Goal: Task Accomplishment & Management: Complete application form

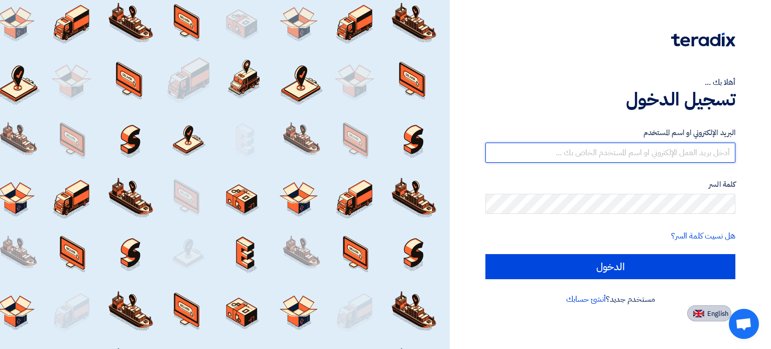
type input "[EMAIL_ADDRESS][DOMAIN_NAME]"
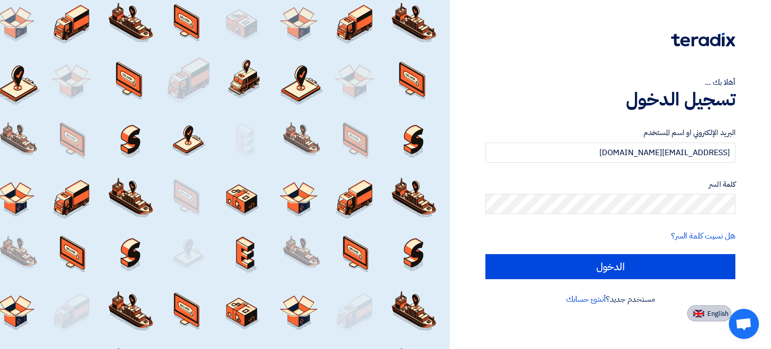
click at [701, 316] on img at bounding box center [698, 314] width 11 height 8
type input "Sign in"
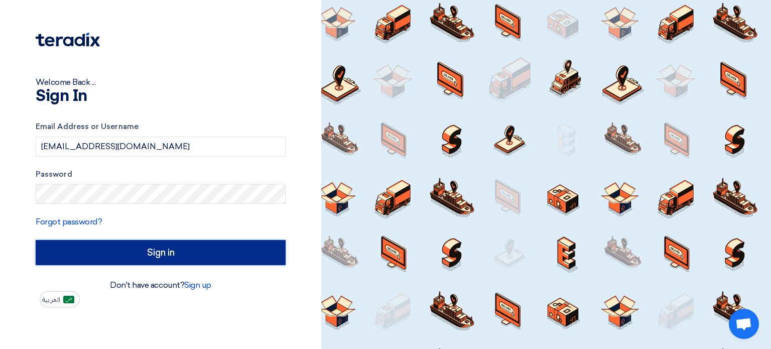
click at [125, 255] on input "Sign in" at bounding box center [161, 252] width 250 height 25
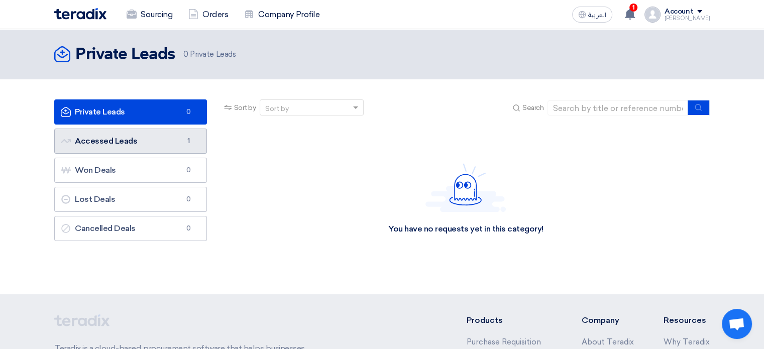
click at [106, 136] on link "Accessed Leads Accessed Leads 1" at bounding box center [130, 141] width 153 height 25
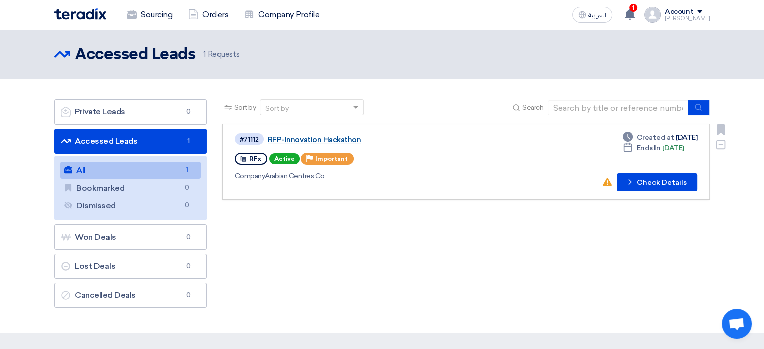
click at [331, 140] on link "RFP-Innovation Hackathon" at bounding box center [393, 139] width 251 height 9
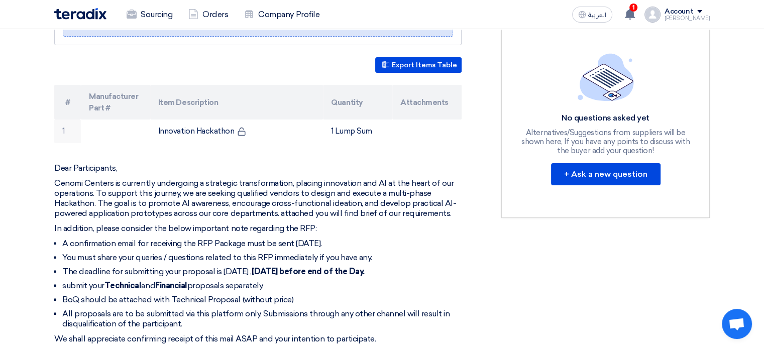
scroll to position [301, 0]
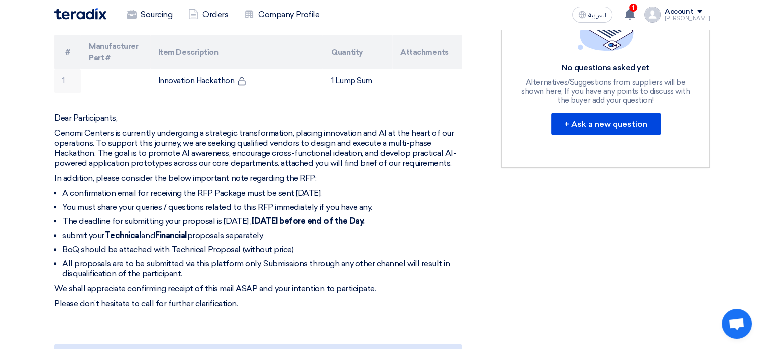
click at [65, 250] on li "BoQ should be attached with Technical Proposal (without price)" at bounding box center [261, 250] width 399 height 10
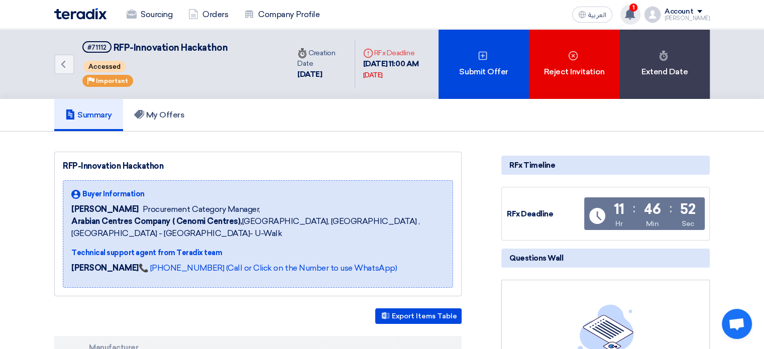
click at [635, 15] on use at bounding box center [630, 14] width 10 height 11
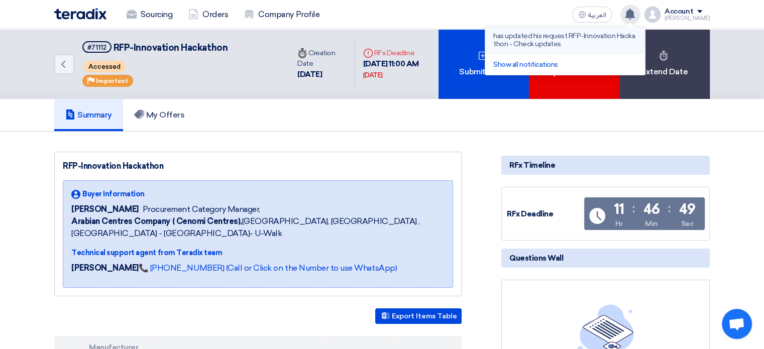
click at [563, 44] on p "has updated his request RFP-Innovation Hackathon - Check updates" at bounding box center [565, 40] width 144 height 16
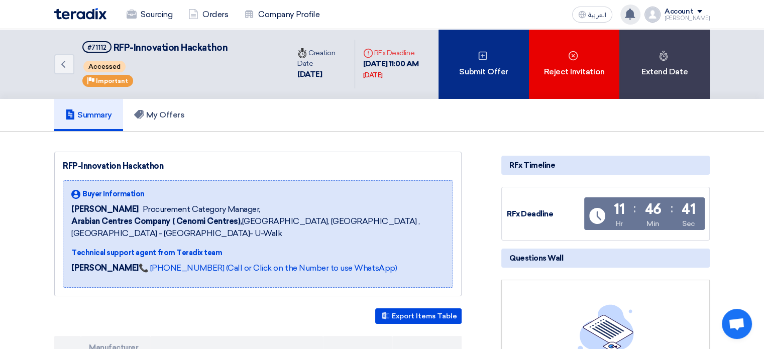
click at [486, 76] on div "Submit Offer" at bounding box center [483, 64] width 90 height 70
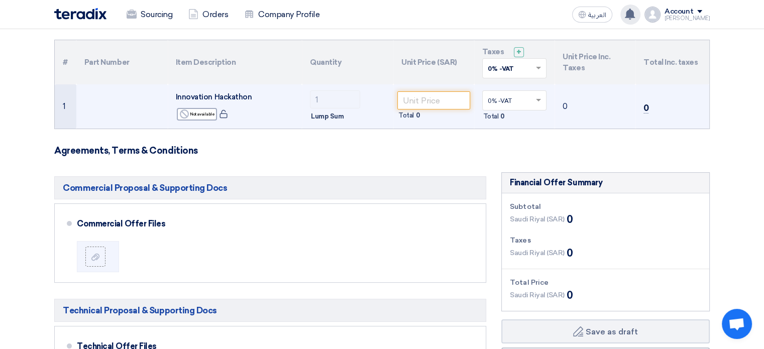
scroll to position [100, 0]
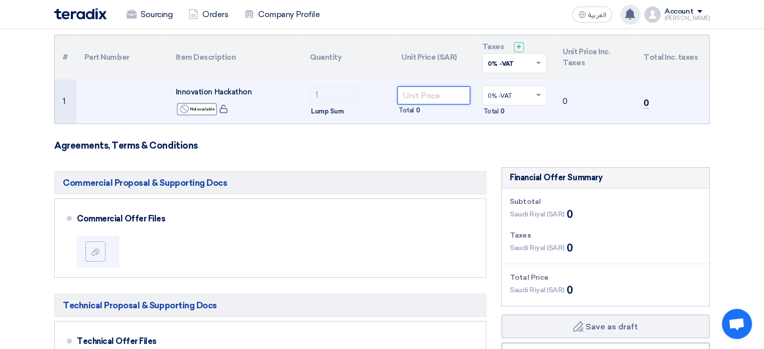
click at [408, 98] on input "number" at bounding box center [433, 95] width 73 height 18
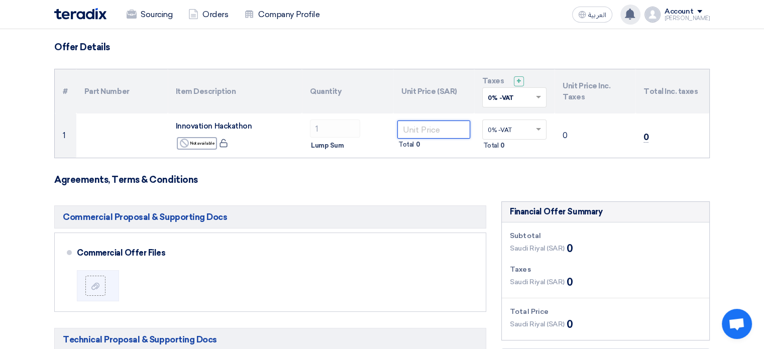
scroll to position [50, 0]
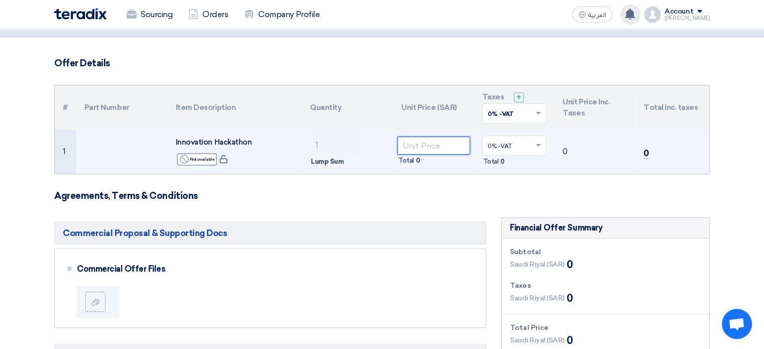
click at [446, 141] on input "number" at bounding box center [433, 146] width 73 height 18
click at [426, 145] on input "number" at bounding box center [433, 146] width 73 height 18
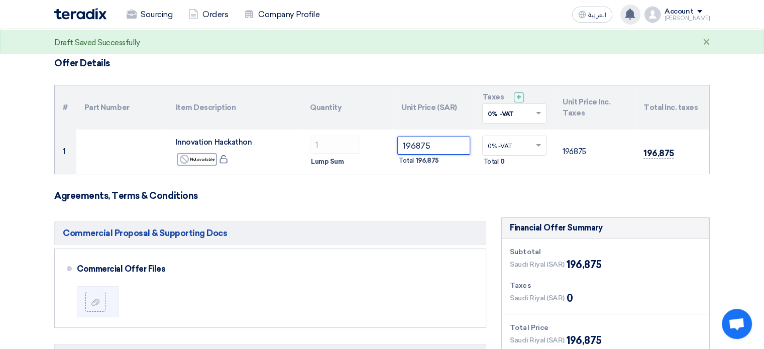
type input "196875"
click at [530, 114] on input "text" at bounding box center [510, 114] width 44 height 17
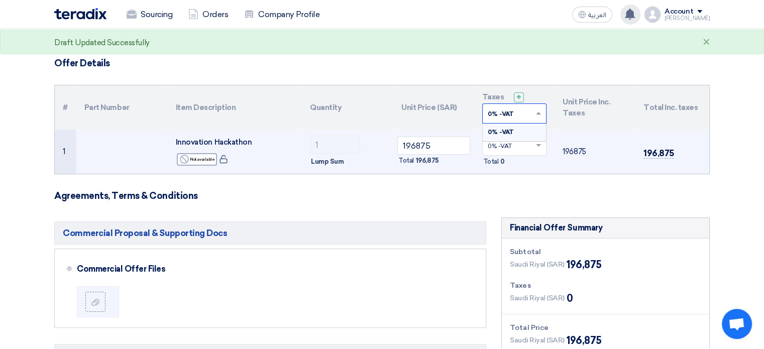
click at [520, 148] on input "text" at bounding box center [510, 147] width 44 height 17
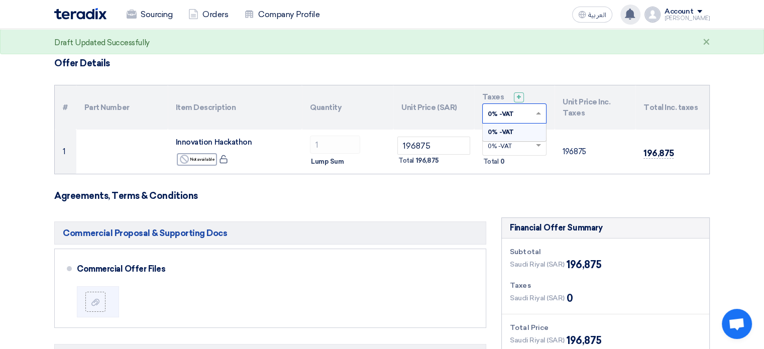
drag, startPoint x: 521, startPoint y: 115, endPoint x: 511, endPoint y: 114, distance: 10.1
click at [521, 115] on input "text" at bounding box center [510, 114] width 44 height 17
type input "q"
type input "15"
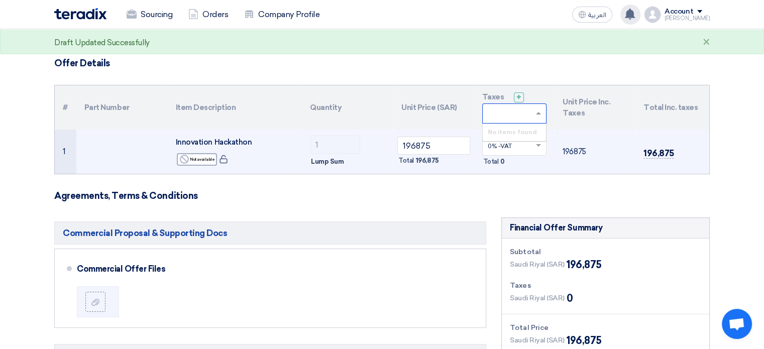
click at [486, 170] on td "0% -VAT × Total 0" at bounding box center [514, 152] width 81 height 44
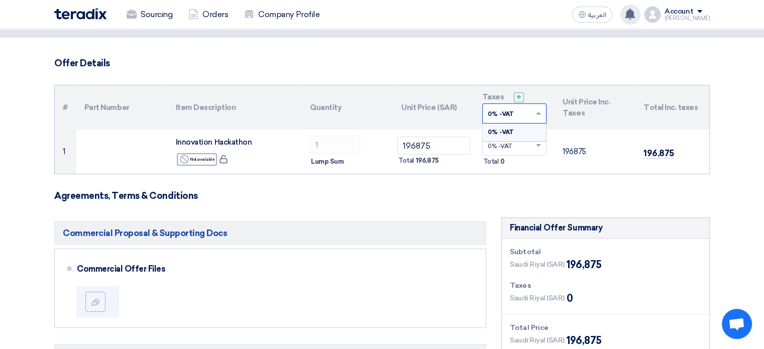
click at [500, 109] on input "text" at bounding box center [510, 114] width 44 height 17
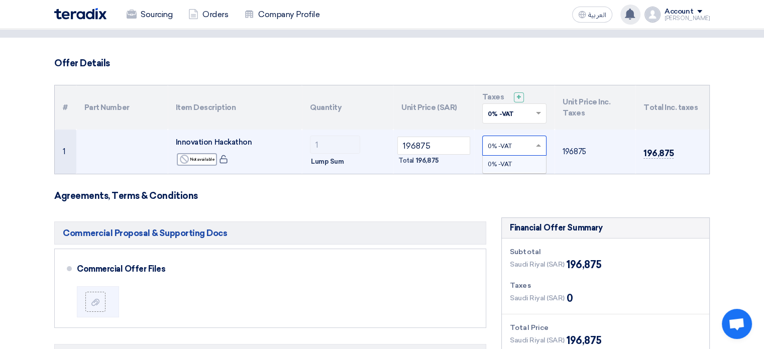
click at [505, 145] on input "text" at bounding box center [510, 147] width 44 height 17
type input "15"
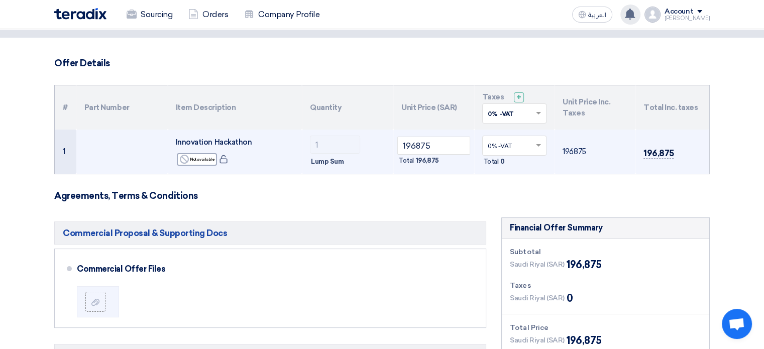
click at [512, 146] on input "text" at bounding box center [510, 147] width 44 height 17
click at [515, 166] on div "0% -VAT" at bounding box center [515, 164] width 64 height 17
click at [537, 144] on span at bounding box center [539, 145] width 13 height 9
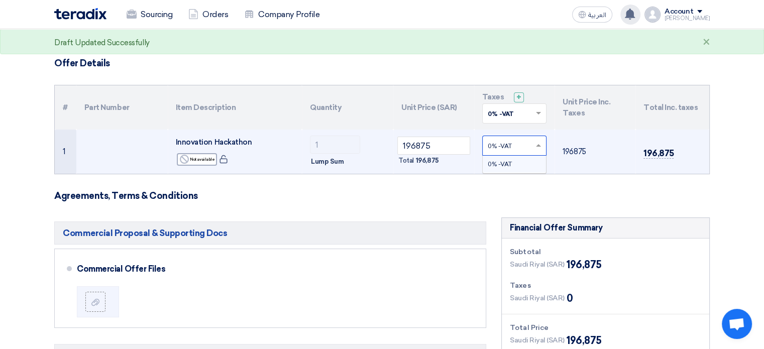
click at [522, 165] on div "0% -VAT" at bounding box center [515, 164] width 64 height 17
click at [492, 141] on input "text" at bounding box center [510, 147] width 44 height 17
type input "15%"
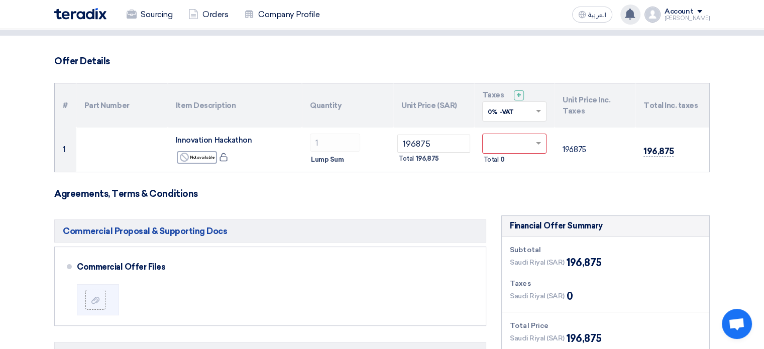
scroll to position [0, 0]
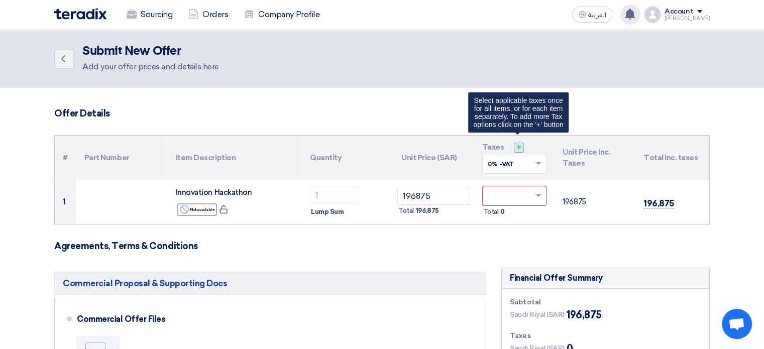
click at [516, 146] on span "+" at bounding box center [518, 148] width 5 height 10
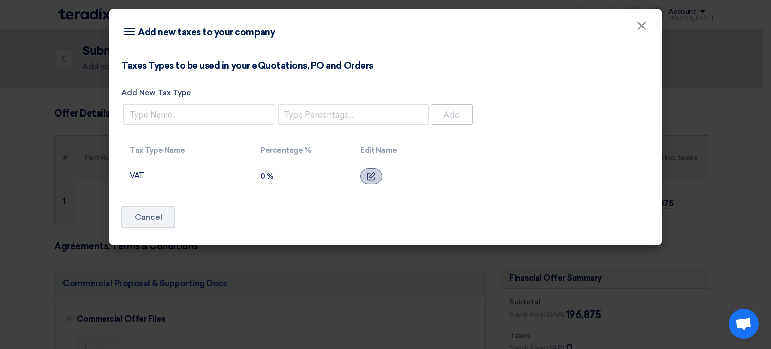
click at [372, 176] on use at bounding box center [372, 176] width 9 height 9
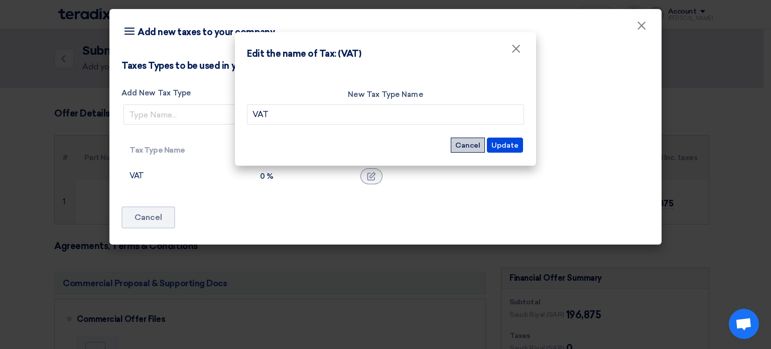
click at [455, 146] on button "Cancel" at bounding box center [468, 145] width 34 height 15
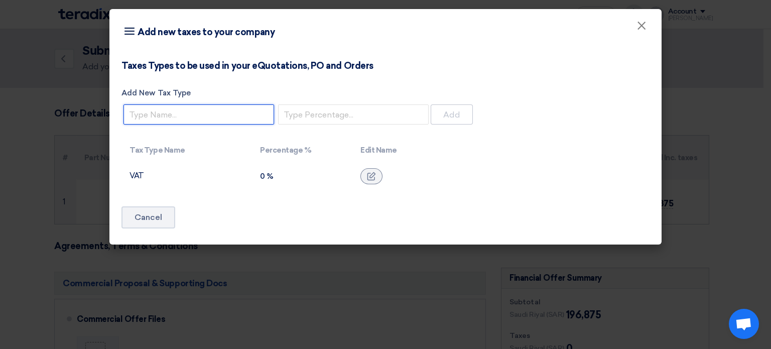
click at [235, 113] on input "Add New Tax Type" at bounding box center [199, 114] width 151 height 20
type input "VAT"
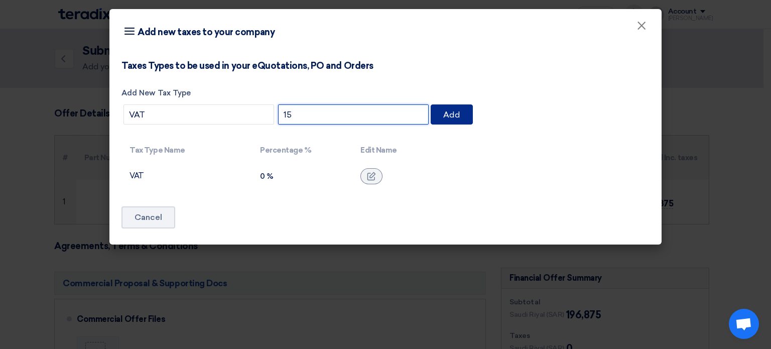
type input "15"
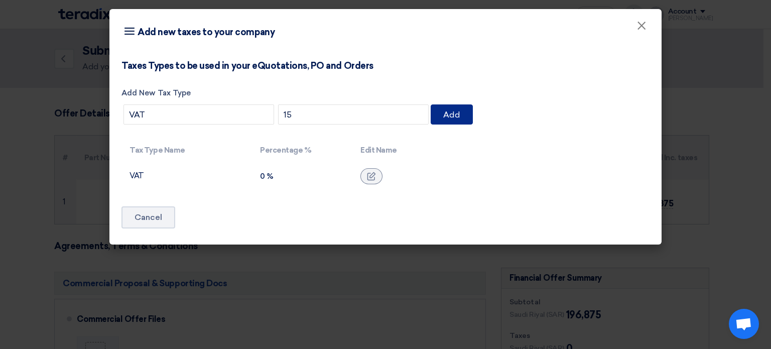
click at [450, 116] on button "Add" at bounding box center [452, 114] width 42 height 20
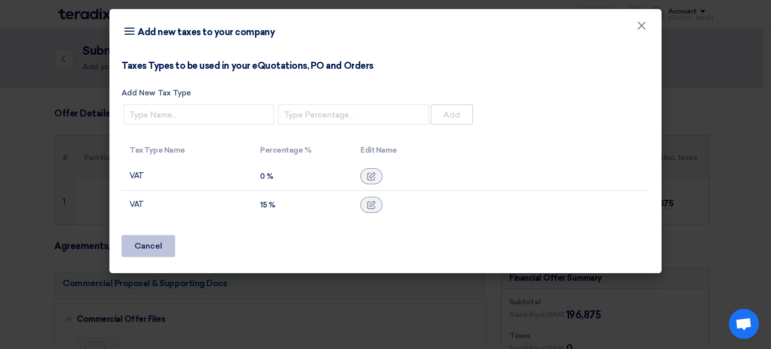
click at [157, 241] on button "Cancel" at bounding box center [149, 246] width 54 height 22
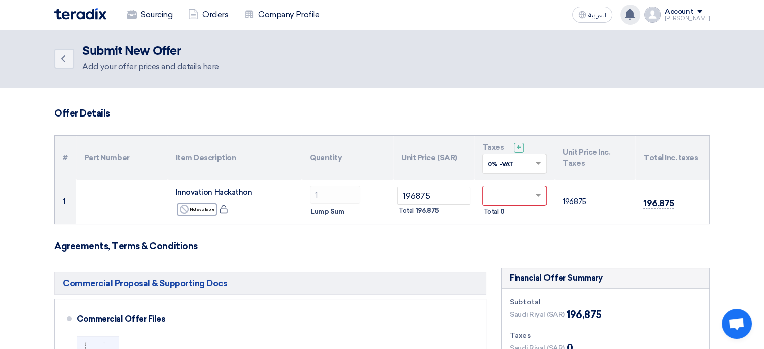
click at [513, 162] on input "text" at bounding box center [510, 165] width 44 height 17
click at [511, 193] on div "15% -VAT" at bounding box center [515, 199] width 64 height 17
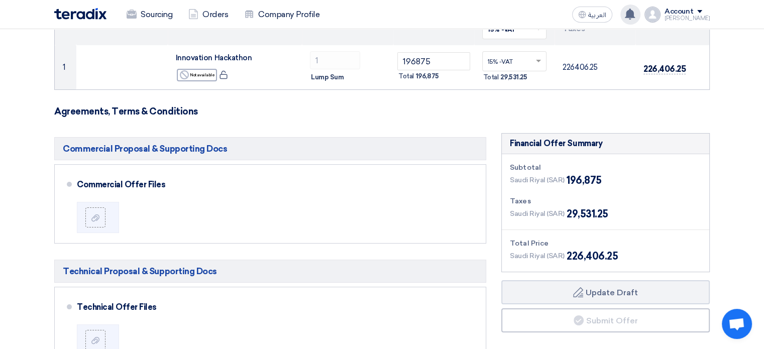
scroll to position [151, 0]
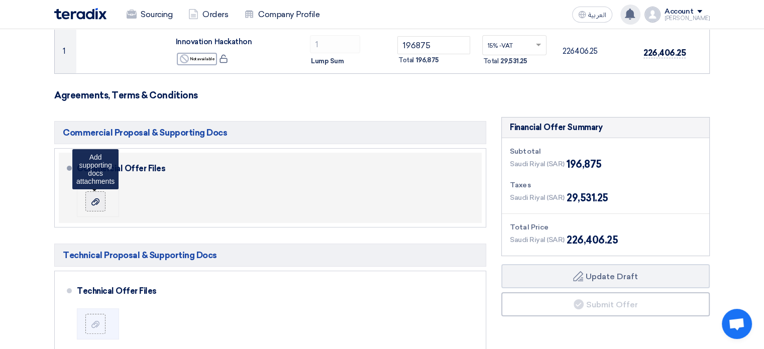
click at [99, 205] on div at bounding box center [95, 201] width 12 height 10
click at [0, 0] on input "file" at bounding box center [0, 0] width 0 height 0
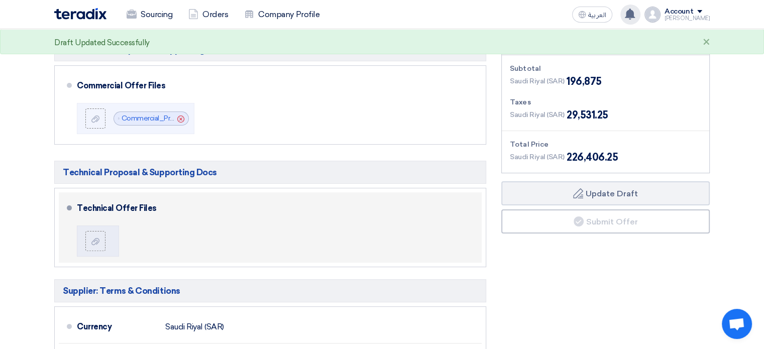
scroll to position [251, 0]
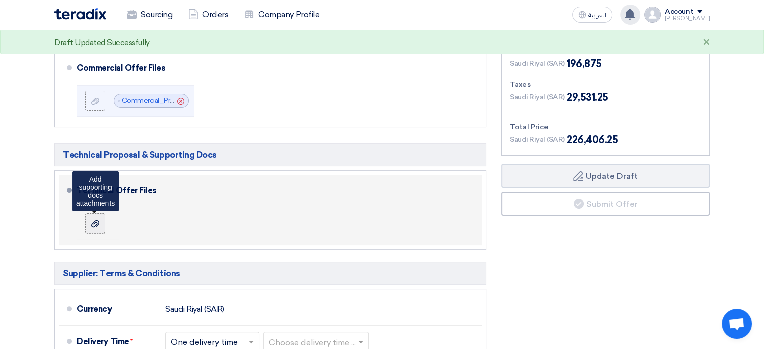
click at [102, 224] on label at bounding box center [95, 223] width 20 height 20
click at [0, 0] on input "file" at bounding box center [0, 0] width 0 height 0
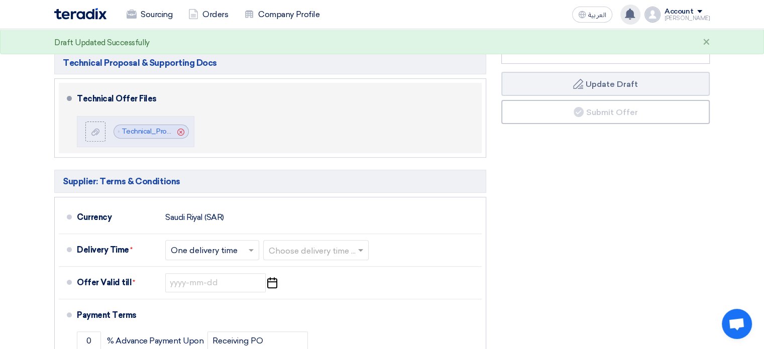
scroll to position [352, 0]
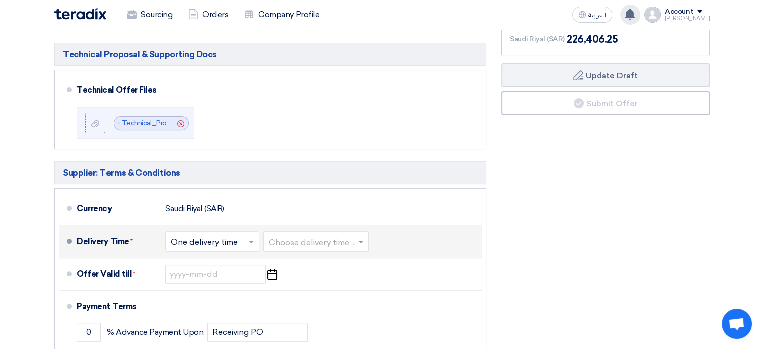
click at [213, 244] on input "text" at bounding box center [213, 242] width 84 height 15
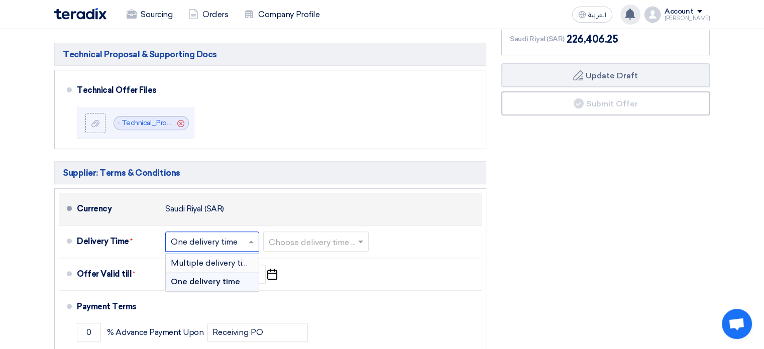
click at [255, 214] on div "Currency [GEOGRAPHIC_DATA] (SAR)" at bounding box center [277, 209] width 401 height 24
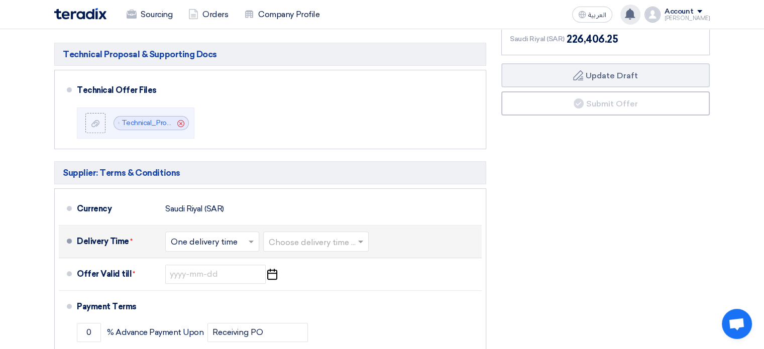
click at [299, 235] on input "text" at bounding box center [316, 242] width 95 height 15
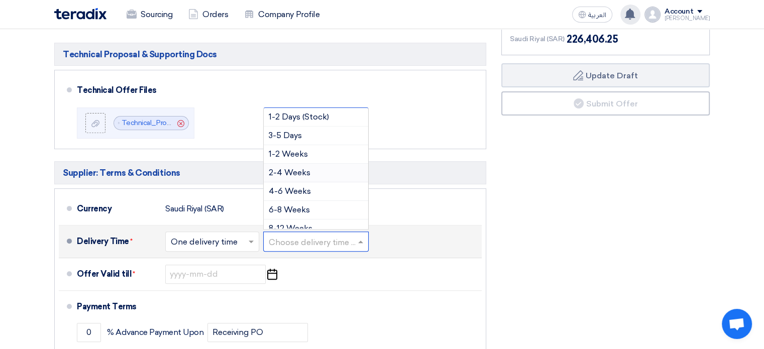
click at [303, 169] on span "2-4 Weeks" at bounding box center [290, 173] width 42 height 10
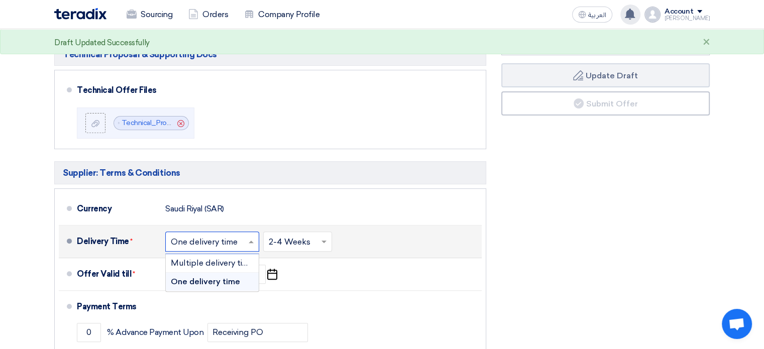
click at [239, 235] on input "text" at bounding box center [213, 242] width 84 height 15
click at [240, 238] on input "text" at bounding box center [213, 242] width 84 height 15
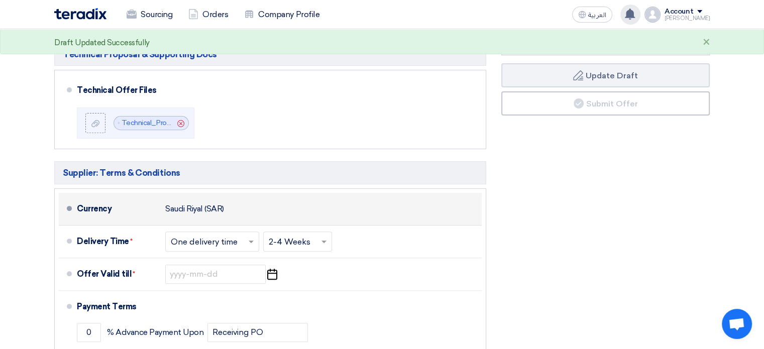
click at [268, 219] on li "Currency [GEOGRAPHIC_DATA] (SAR)" at bounding box center [270, 209] width 423 height 33
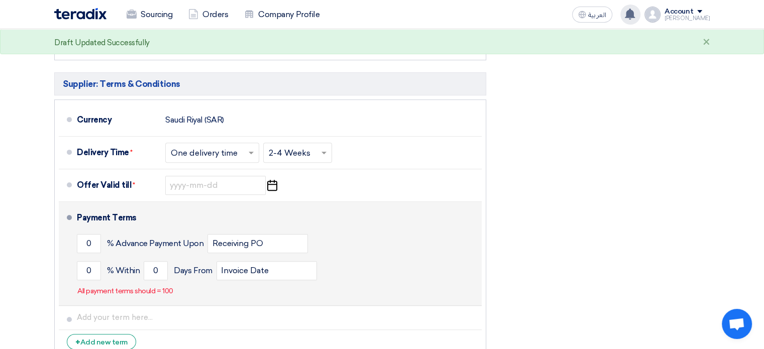
scroll to position [452, 0]
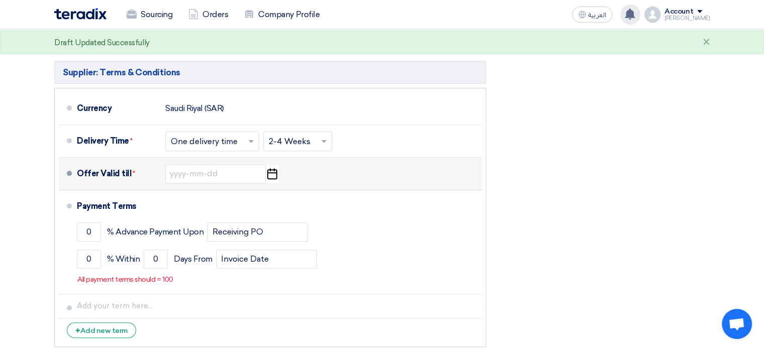
click at [271, 173] on icon "Pick a date" at bounding box center [272, 174] width 14 height 18
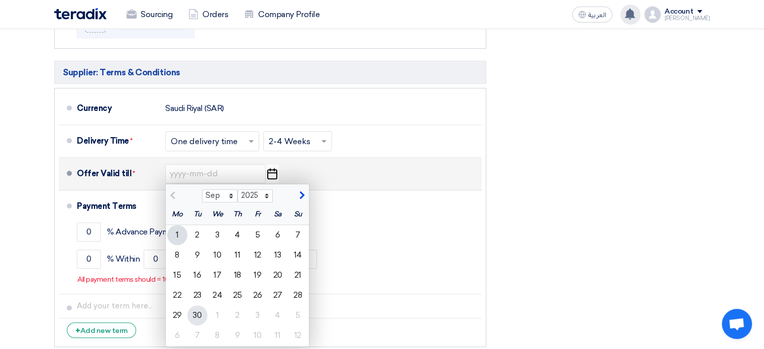
click at [197, 305] on div "30" at bounding box center [197, 315] width 20 height 20
type input "[DATE]"
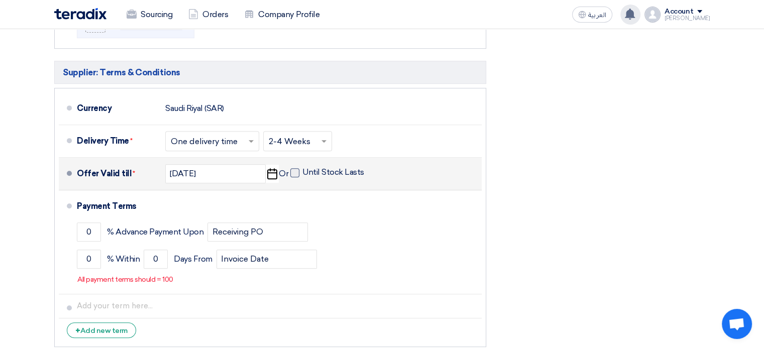
click at [297, 171] on span at bounding box center [294, 172] width 9 height 9
click at [302, 171] on input "Until Stock Lasts" at bounding box center [334, 176] width 64 height 19
checkbox input "true"
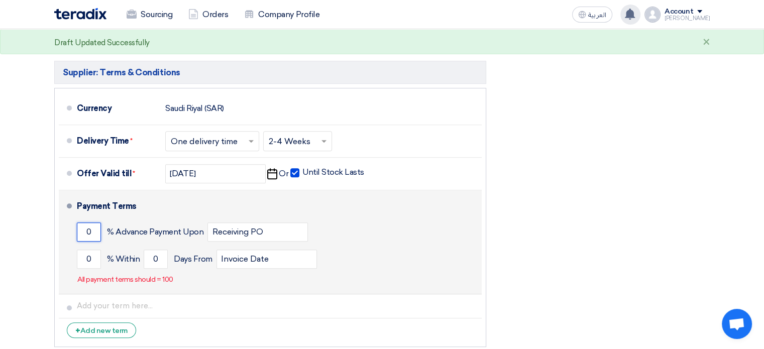
click at [91, 228] on input "0" at bounding box center [89, 231] width 24 height 19
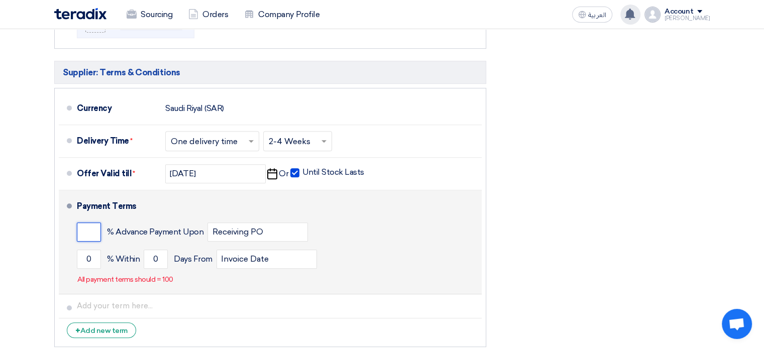
type input "0"
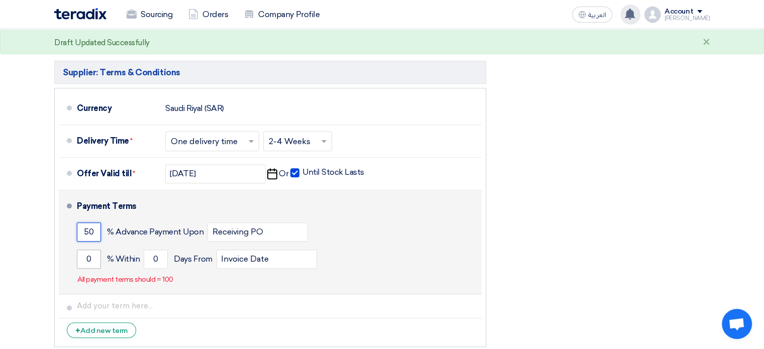
type input "50"
click at [90, 259] on input "0" at bounding box center [89, 259] width 24 height 19
type input "50"
click at [155, 258] on input "0" at bounding box center [156, 259] width 24 height 19
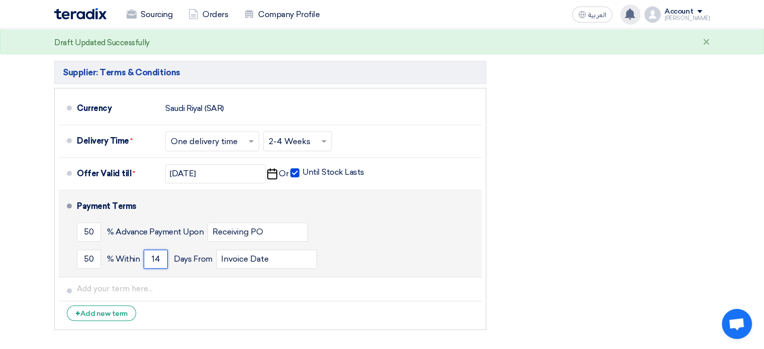
type input "1"
type input "3"
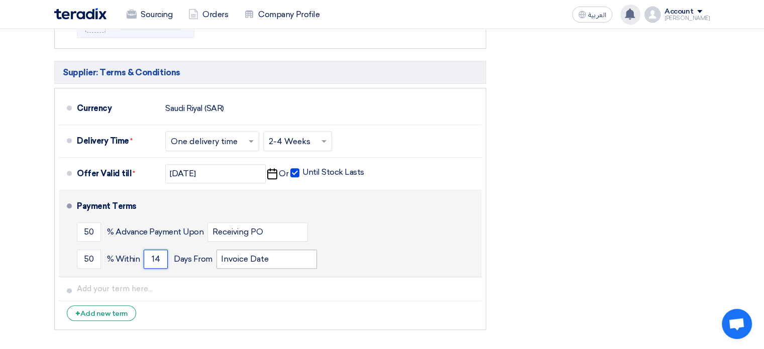
type input "14"
click at [248, 250] on input "Invoice Date" at bounding box center [266, 259] width 100 height 19
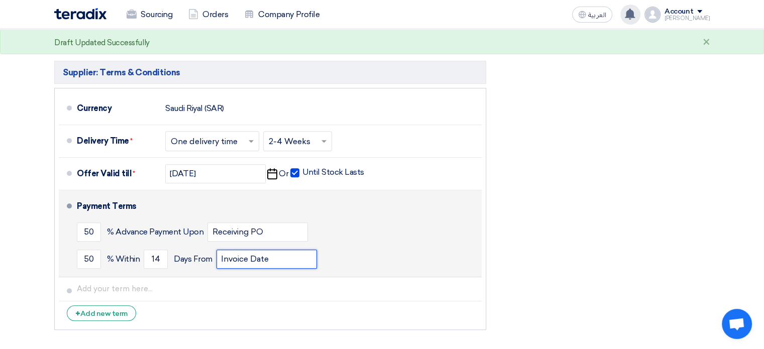
click at [219, 257] on input "Invoice Date" at bounding box center [266, 259] width 100 height 19
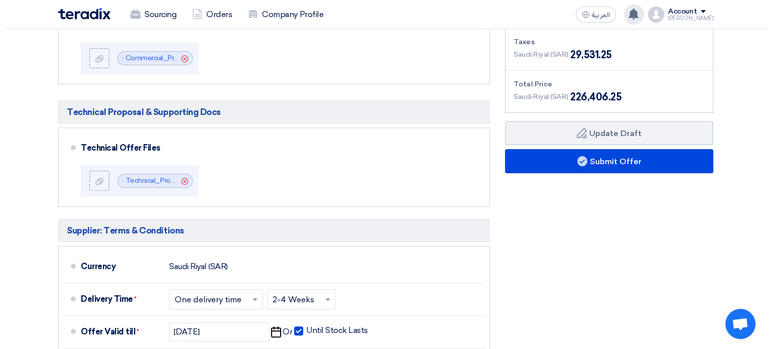
scroll to position [293, 0]
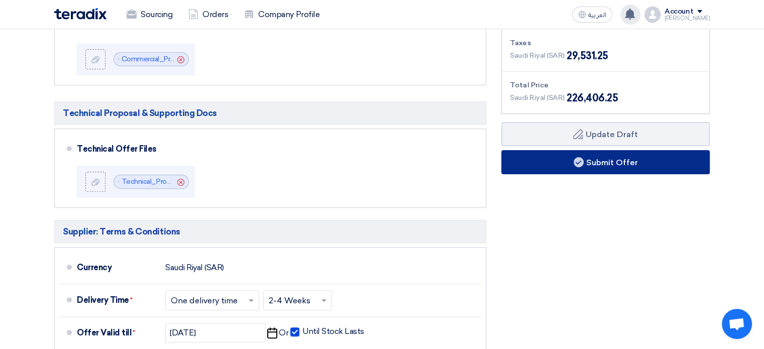
type input "TAX Invoice Date"
click at [585, 163] on button "Submit Offer" at bounding box center [605, 162] width 208 height 24
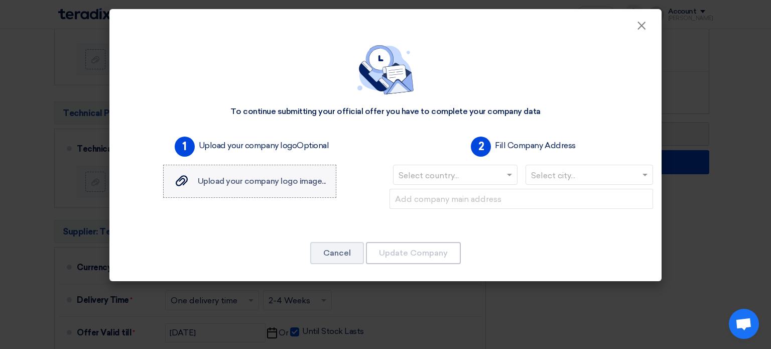
click at [279, 170] on label "Upload your company logo image... Upload your company logo image..." at bounding box center [249, 181] width 173 height 33
click at [0, 0] on input "Upload your company logo image... Upload your company logo image..." at bounding box center [0, 0] width 0 height 0
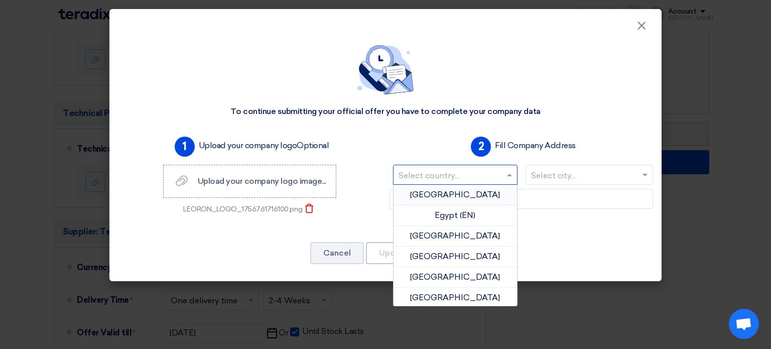
click at [464, 173] on input "text" at bounding box center [450, 176] width 103 height 17
type input "SA"
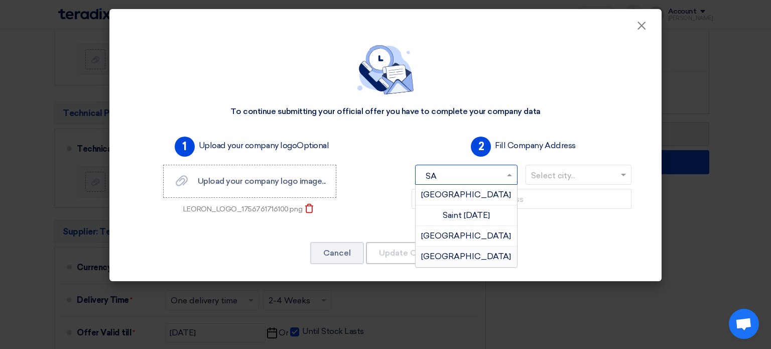
click at [458, 251] on div "[GEOGRAPHIC_DATA]" at bounding box center [466, 257] width 101 height 20
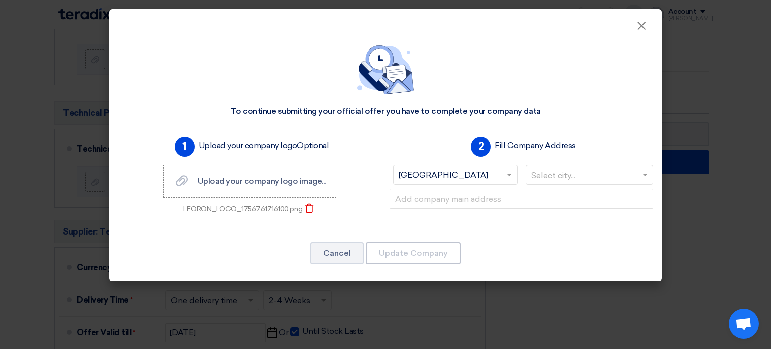
click at [576, 167] on div at bounding box center [589, 175] width 127 height 17
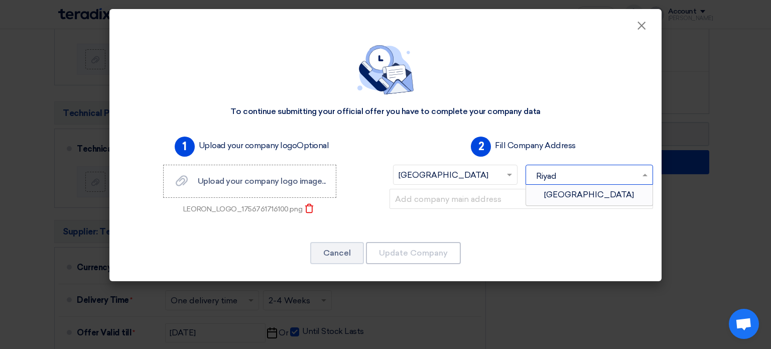
type input "[GEOGRAPHIC_DATA]"
click at [572, 195] on span "[GEOGRAPHIC_DATA]" at bounding box center [589, 195] width 90 height 10
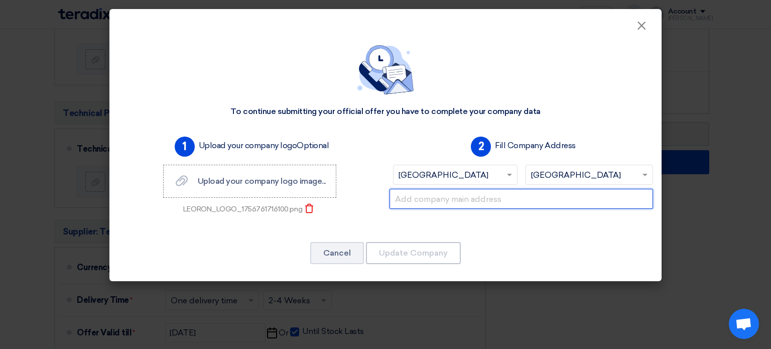
click at [493, 201] on input "text" at bounding box center [522, 199] width 264 height 20
paste input "[PERSON_NAME][STREET_ADDRESS]"
type input "[PERSON_NAME][STREET_ADDRESS]"
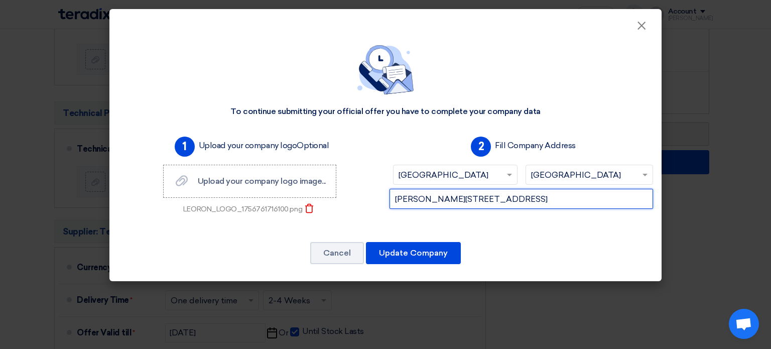
scroll to position [0, 0]
drag, startPoint x: 500, startPoint y: 200, endPoint x: 466, endPoint y: 204, distance: 34.3
click at [341, 201] on div "1 Upload your company logo Optional Upload your company logo image... Upload yo…" at bounding box center [385, 183] width 543 height 100
click at [470, 200] on input "[PERSON_NAME][STREET_ADDRESS]" at bounding box center [522, 199] width 264 height 20
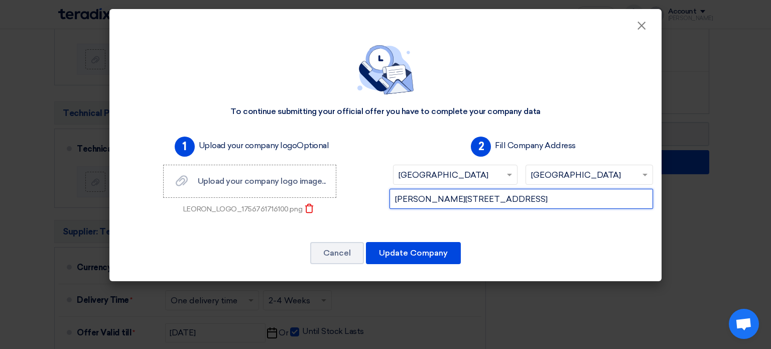
drag, startPoint x: 540, startPoint y: 198, endPoint x: 769, endPoint y: 203, distance: 228.5
click at [769, 203] on modal-container "× To continue submitting your official offer you have to complete your company …" at bounding box center [385, 174] width 771 height 349
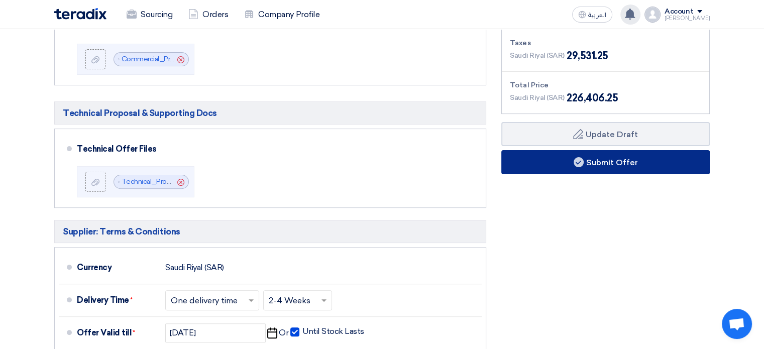
click at [629, 167] on button "Submit Offer" at bounding box center [605, 162] width 208 height 24
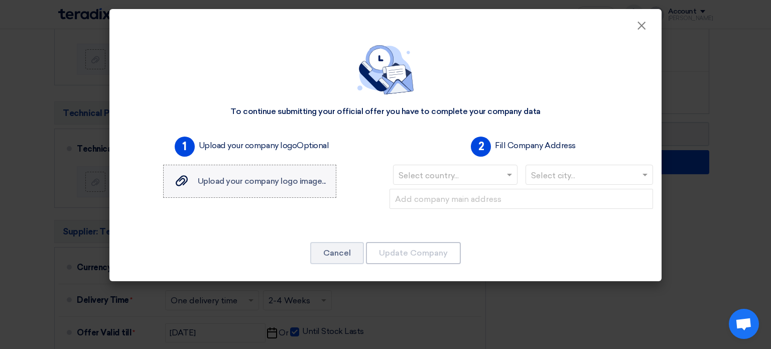
click at [249, 192] on label "Upload your company logo image... Upload your company logo image..." at bounding box center [249, 181] width 173 height 33
click at [0, 0] on input "Upload your company logo image... Upload your company logo image..." at bounding box center [0, 0] width 0 height 0
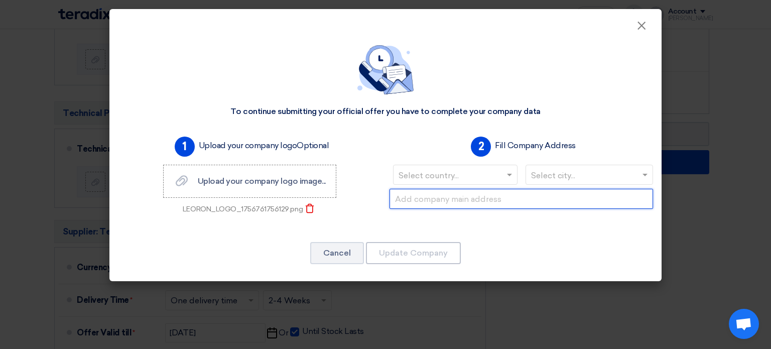
click at [434, 204] on input "text" at bounding box center [522, 199] width 264 height 20
paste input "[PERSON_NAME][STREET_ADDRESS]"
type input "[PERSON_NAME][STREET_ADDRESS]"
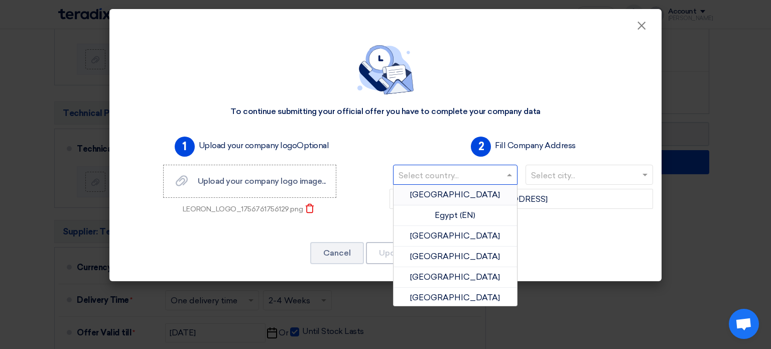
click at [435, 179] on input "text" at bounding box center [450, 176] width 103 height 17
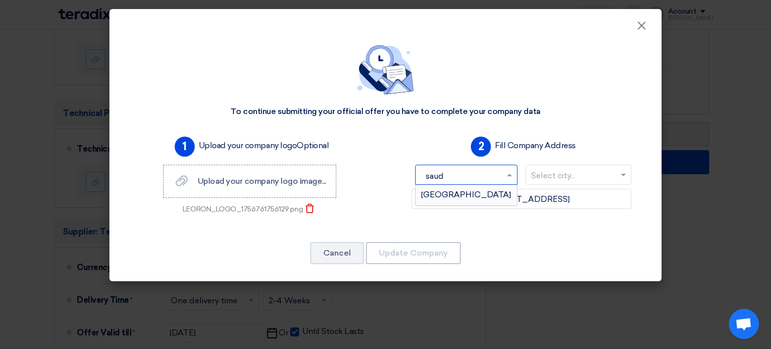
type input "saudi"
click at [440, 190] on div "[GEOGRAPHIC_DATA]" at bounding box center [466, 195] width 101 height 20
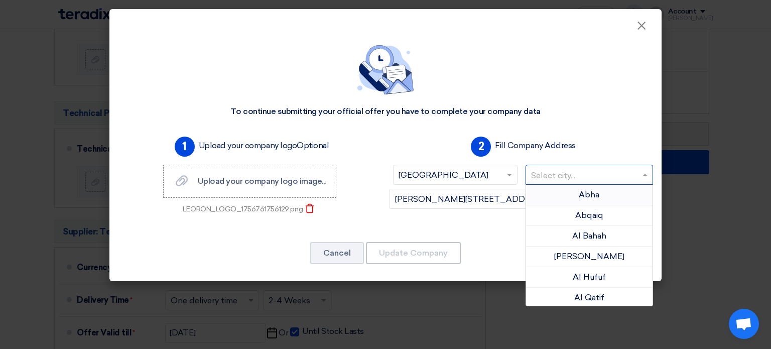
click at [536, 177] on input "text" at bounding box center [584, 176] width 107 height 17
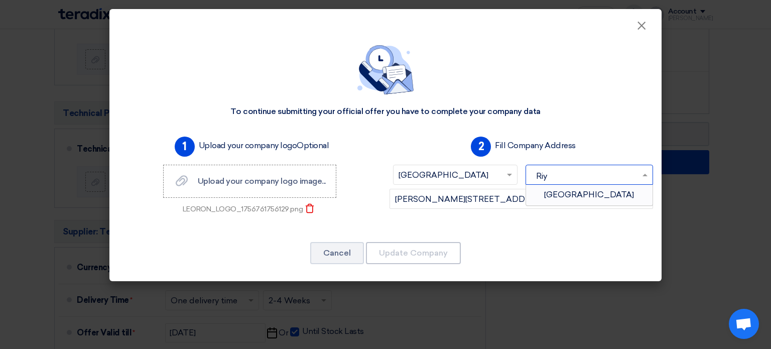
type input "[PERSON_NAME]"
click at [573, 187] on div "[GEOGRAPHIC_DATA]" at bounding box center [589, 195] width 127 height 20
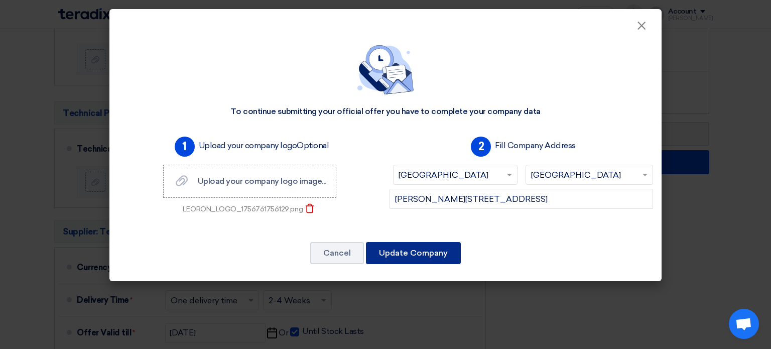
click at [441, 252] on button "Update Company" at bounding box center [413, 253] width 95 height 22
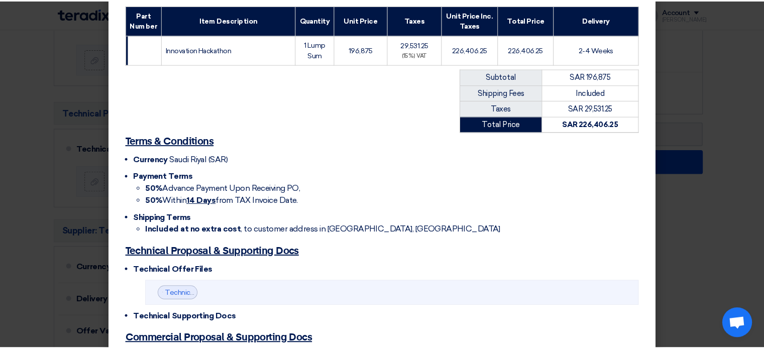
scroll to position [273, 0]
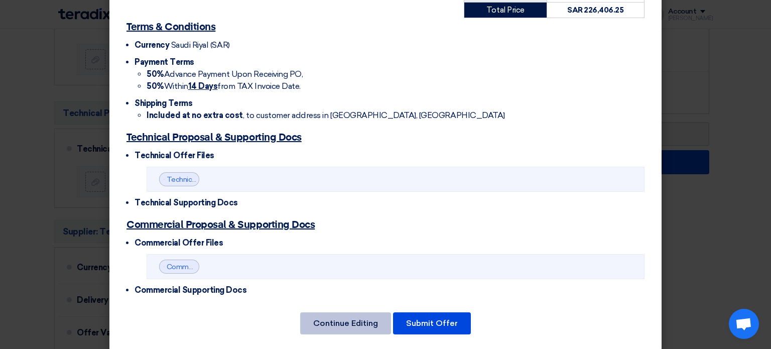
click at [343, 312] on button "Continue Editing" at bounding box center [345, 323] width 91 height 22
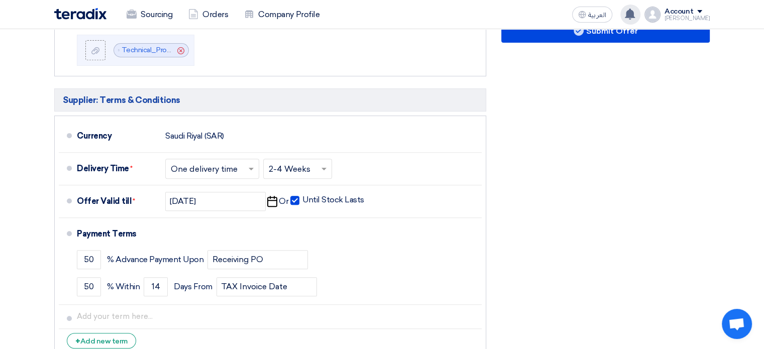
scroll to position [494, 0]
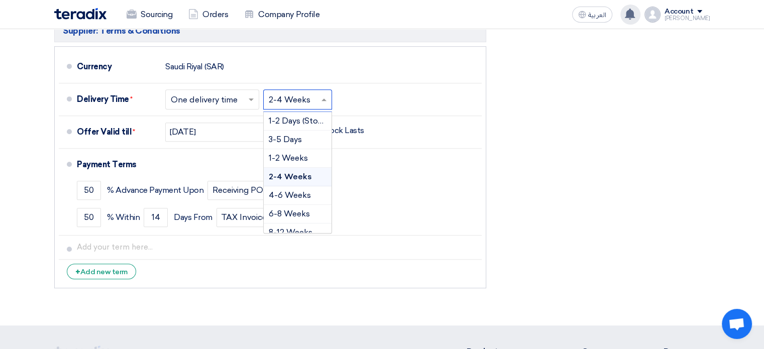
click at [285, 105] on div "Choose delivery time ... × 2-4 Weeks ×" at bounding box center [297, 99] width 69 height 20
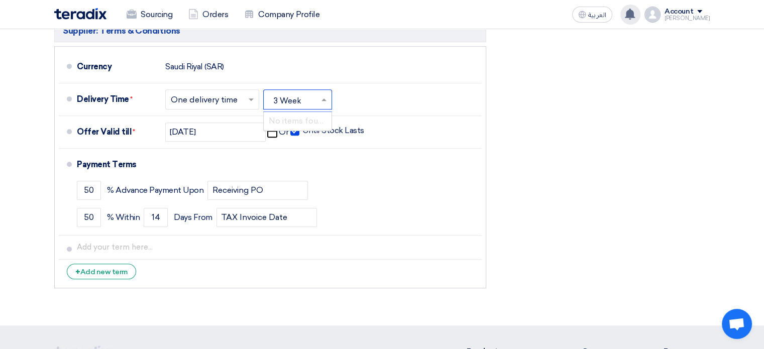
type input "3 Weeks"
click at [390, 111] on li "Delivery Time * Choose delivery time ... × One delivery time × Choose delivery …" at bounding box center [270, 99] width 423 height 33
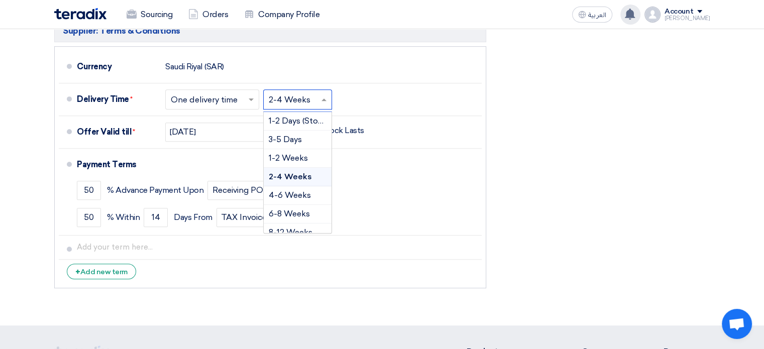
click at [316, 101] on input "text" at bounding box center [298, 100] width 59 height 15
click at [467, 94] on div "Delivery Time * Choose delivery time ... × One delivery time × Choose delivery …" at bounding box center [277, 99] width 401 height 24
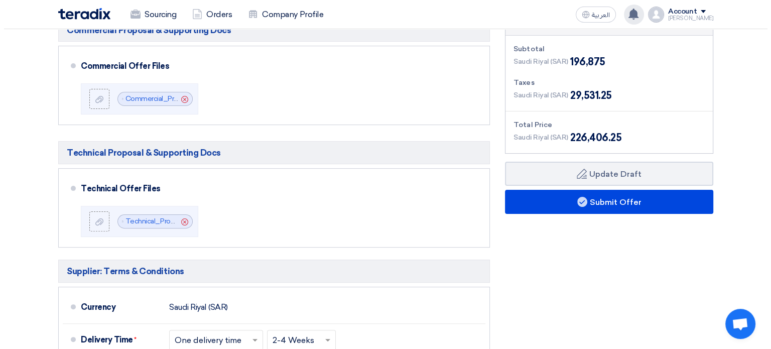
scroll to position [293, 0]
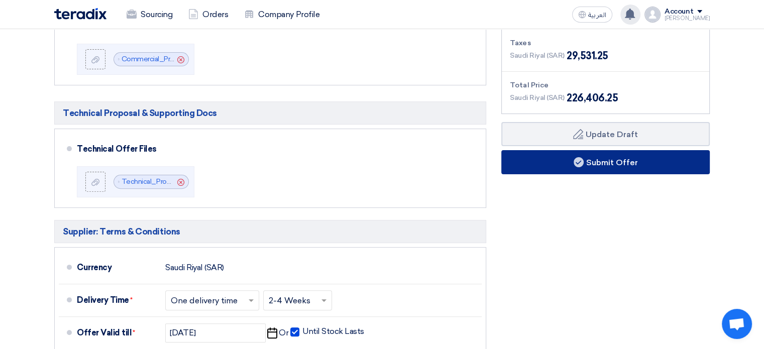
click at [606, 162] on button "Submit Offer" at bounding box center [605, 162] width 208 height 24
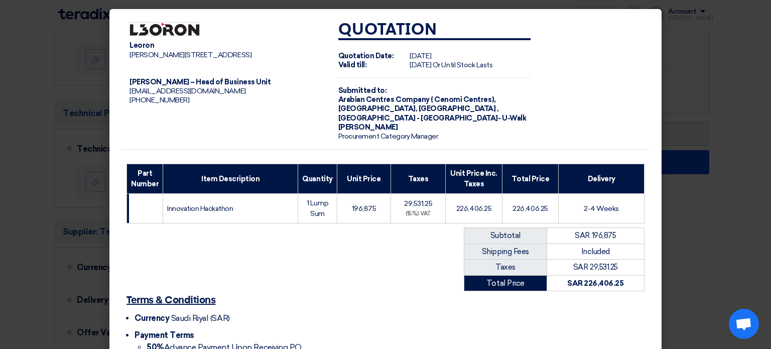
click at [139, 44] on div "Leoron" at bounding box center [226, 45] width 193 height 9
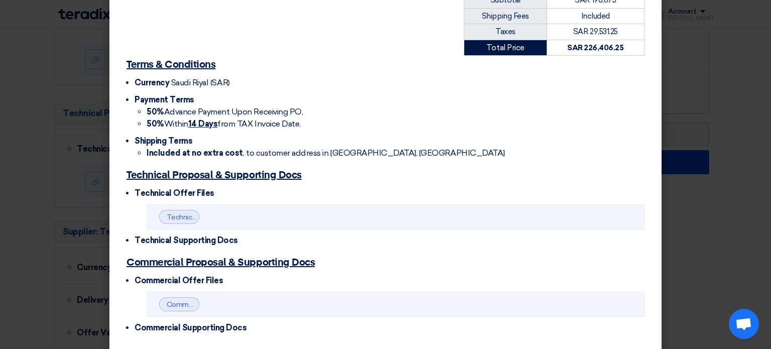
scroll to position [273, 0]
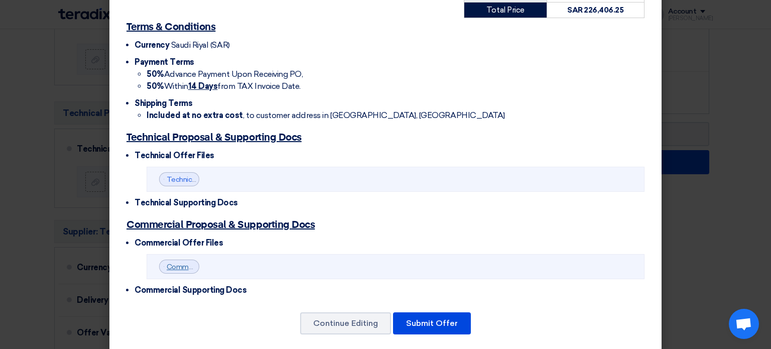
click at [179, 263] on link "Commercial_Proposal__Innovation_Hackathon__LEORON_Institute_1756761493811.pdf" at bounding box center [307, 267] width 281 height 9
click at [175, 175] on link "Technical_Proposal__Innovation_Hackathon__LEORON_Institute_1756761505012.pdf" at bounding box center [304, 179] width 274 height 9
click at [415, 312] on button "Submit Offer" at bounding box center [432, 323] width 78 height 22
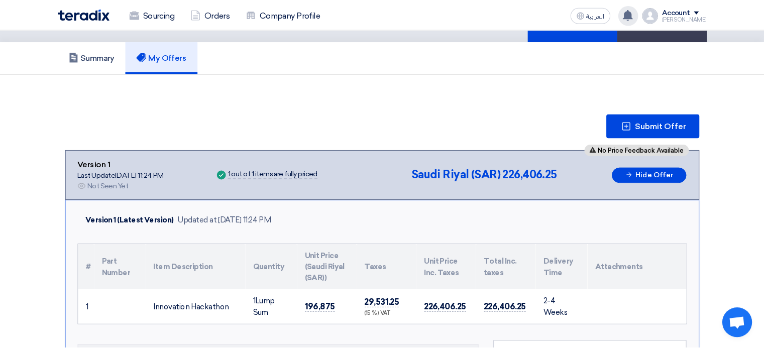
scroll to position [104, 0]
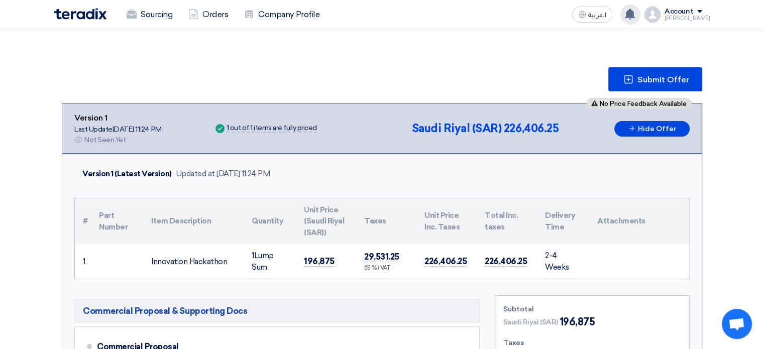
drag, startPoint x: 639, startPoint y: 129, endPoint x: 411, endPoint y: 141, distance: 228.3
click at [411, 141] on div "No Price Feedback Available Version 1 Last Update [DATE] 11:24 PM Offer is Seen…" at bounding box center [381, 128] width 615 height 33
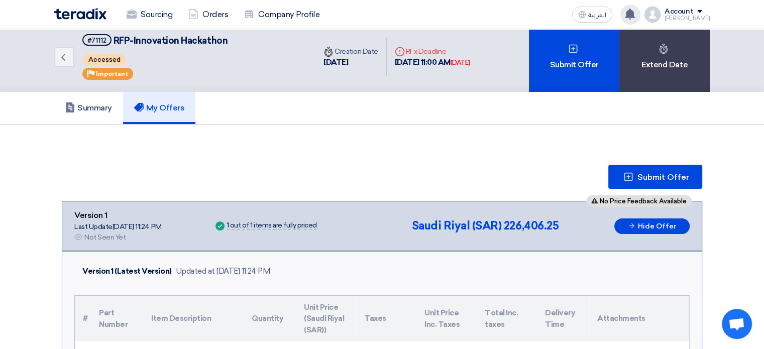
scroll to position [0, 0]
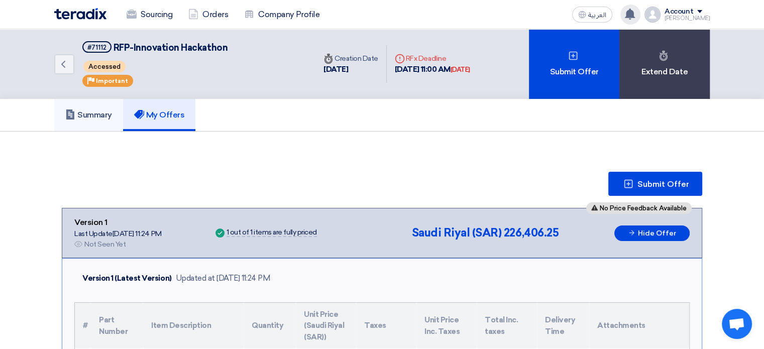
click at [100, 113] on h5 "Summary" at bounding box center [88, 115] width 47 height 10
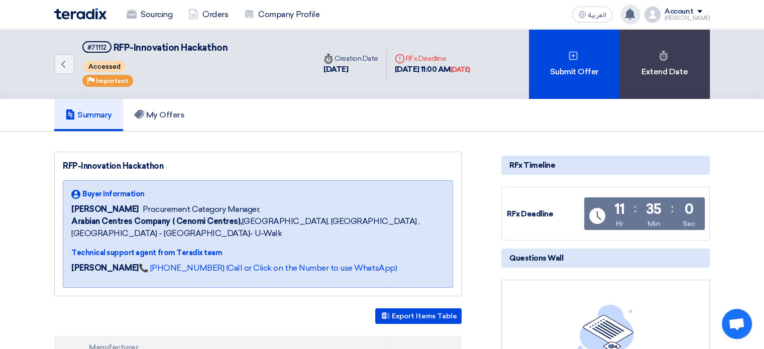
drag, startPoint x: 100, startPoint y: 113, endPoint x: 46, endPoint y: 182, distance: 87.9
click at [169, 120] on link "My Offers" at bounding box center [159, 115] width 73 height 32
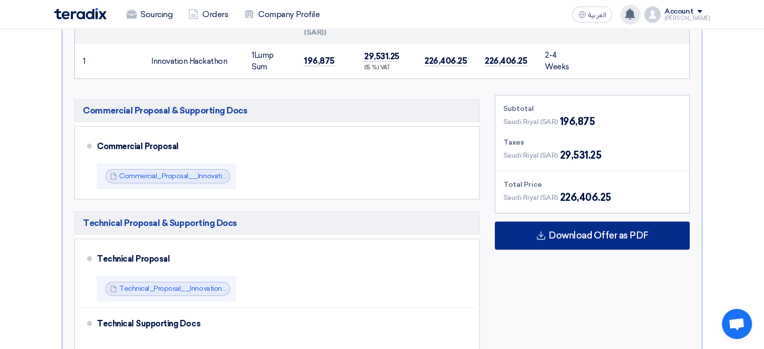
scroll to position [301, 0]
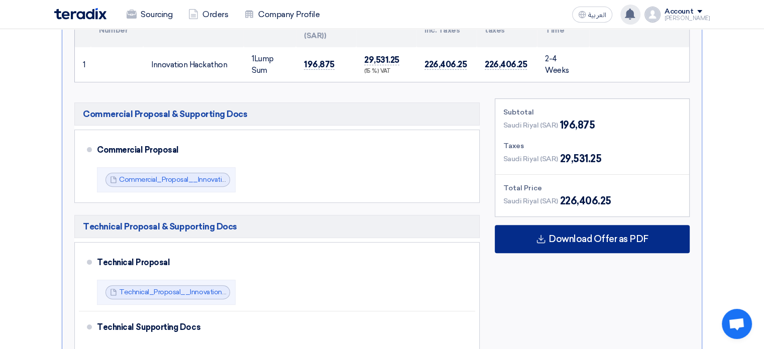
click at [596, 241] on span "Download Offer as PDF" at bounding box center [598, 239] width 100 height 9
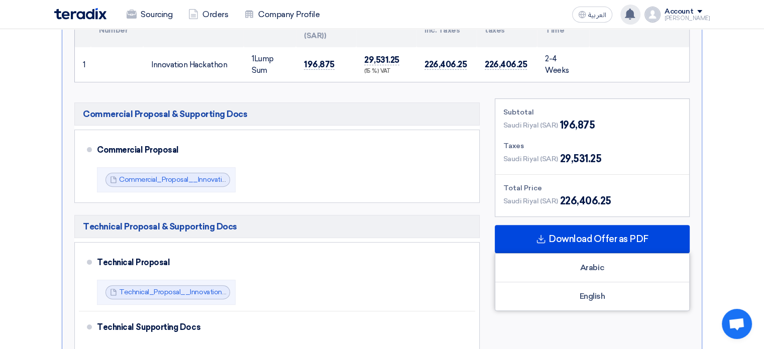
click at [492, 170] on div "Subtotal [GEOGRAPHIC_DATA] (SAR) 196,875 Taxes [GEOGRAPHIC_DATA] (SAR) 29,531.2…" at bounding box center [592, 322] width 210 height 449
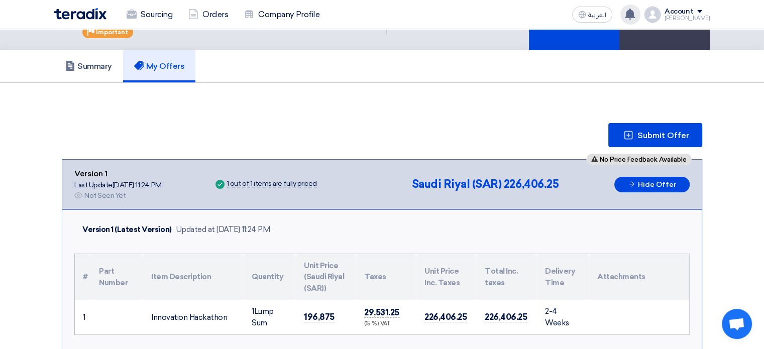
scroll to position [201, 0]
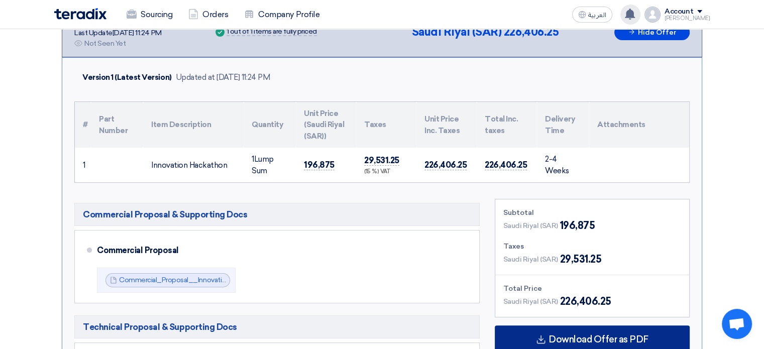
click at [568, 339] on span "Download Offer as PDF" at bounding box center [598, 339] width 100 height 9
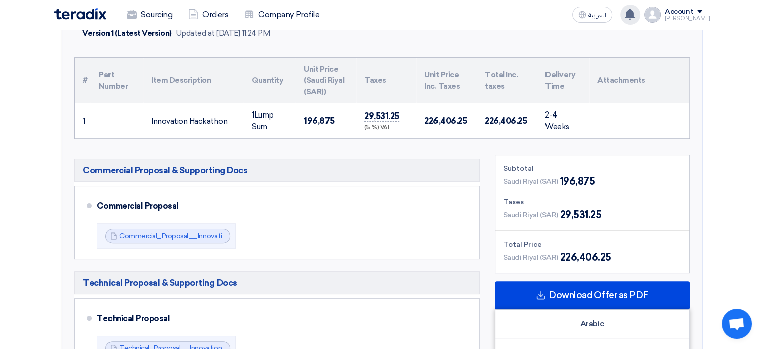
scroll to position [402, 0]
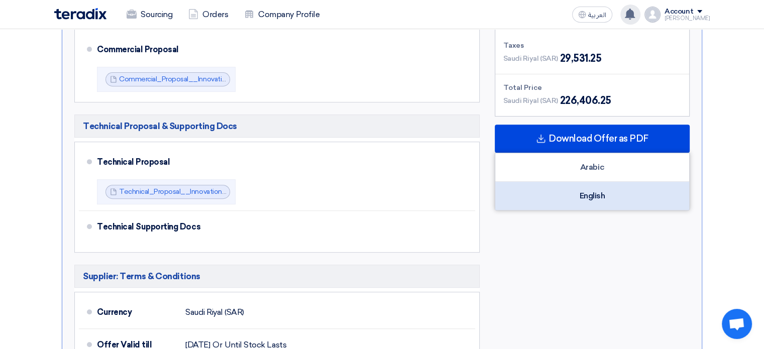
click at [578, 195] on div "English" at bounding box center [592, 196] width 194 height 28
